Goal: Obtain resource: Obtain resource

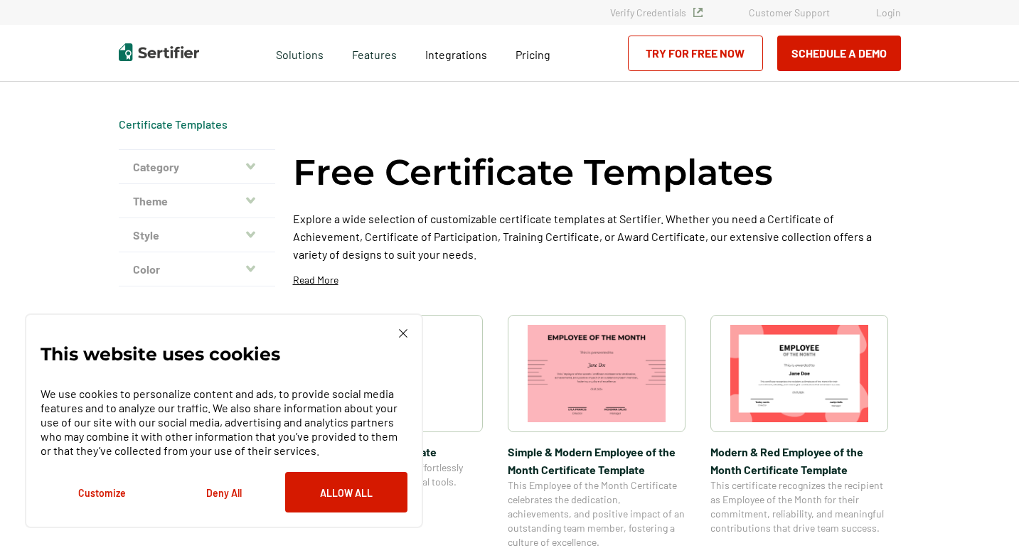
click at [803, 369] on img at bounding box center [799, 373] width 138 height 97
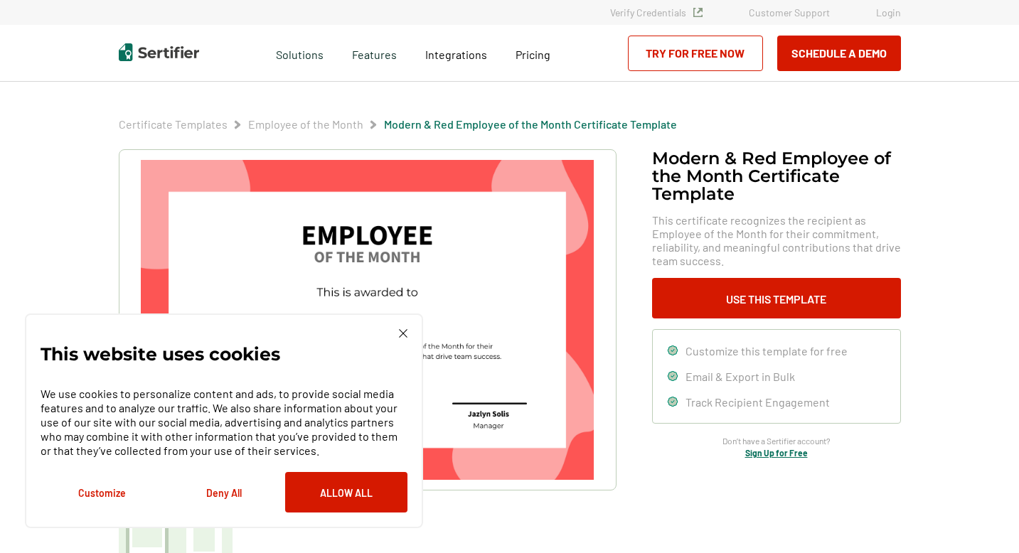
click at [441, 227] on img at bounding box center [367, 320] width 452 height 320
click at [351, 498] on button "Allow All" at bounding box center [346, 492] width 122 height 41
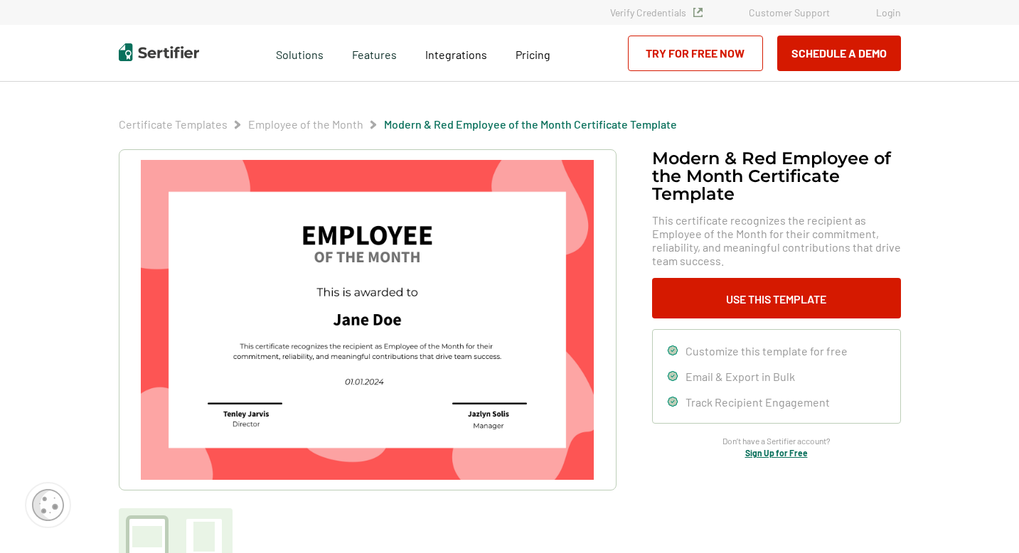
scroll to position [3, 0]
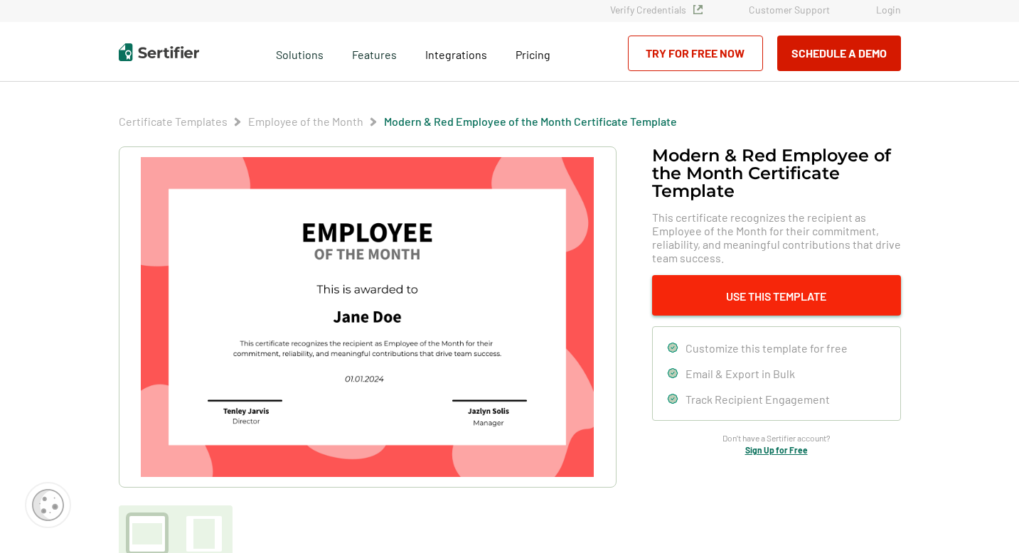
click at [758, 300] on button "Use This Template" at bounding box center [776, 295] width 249 height 41
